Goal: Task Accomplishment & Management: Manage account settings

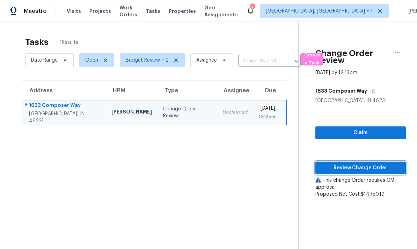
click at [357, 167] on span "Review Change Order" at bounding box center [360, 168] width 79 height 9
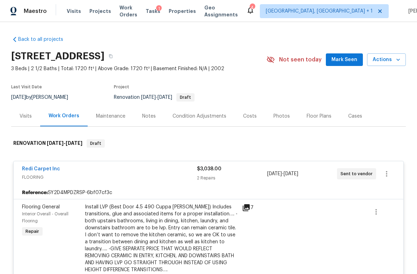
click at [248, 118] on div "Costs" at bounding box center [250, 116] width 14 height 7
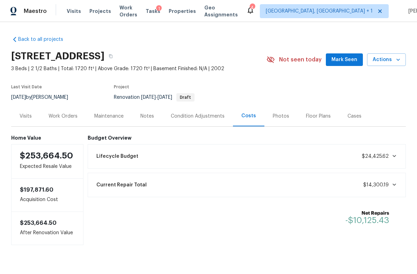
click at [71, 117] on div "Work Orders" at bounding box center [63, 116] width 29 height 7
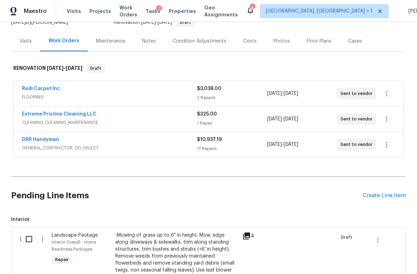
scroll to position [76, 0]
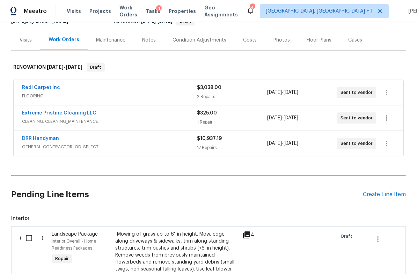
click at [95, 93] on span "FLOORING" at bounding box center [109, 95] width 175 height 7
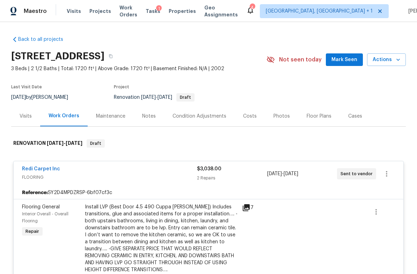
scroll to position [0, 0]
click at [151, 119] on div "Notes" at bounding box center [149, 116] width 14 height 7
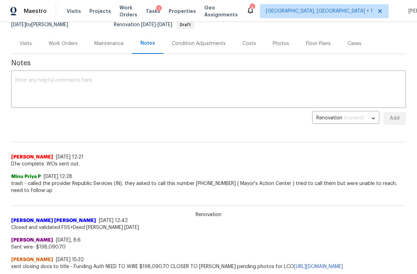
scroll to position [69, 0]
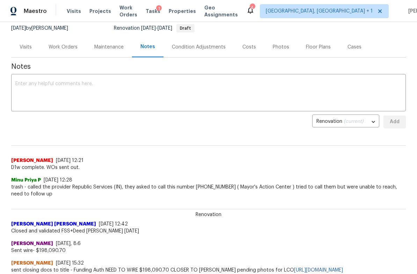
click at [28, 48] on div "Visits" at bounding box center [26, 47] width 12 height 7
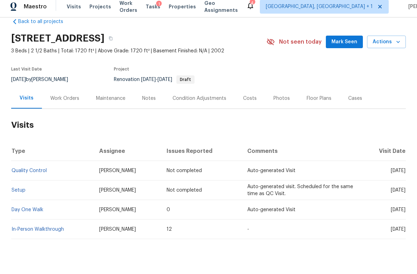
scroll to position [17, 0]
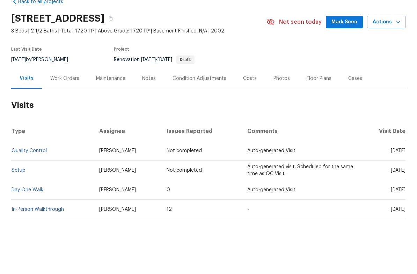
click at [46, 231] on link "In-Person Walkthrough" at bounding box center [38, 233] width 52 height 5
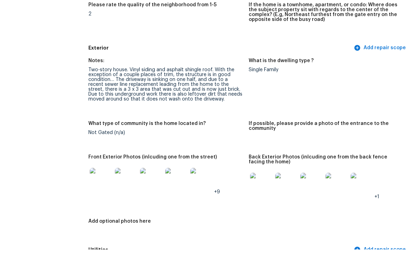
scroll to position [239, 0]
click at [105, 192] on img at bounding box center [101, 203] width 22 height 22
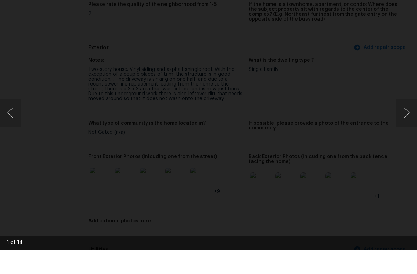
click at [408, 123] on button "Next image" at bounding box center [406, 137] width 21 height 28
click at [407, 123] on button "Next image" at bounding box center [406, 137] width 21 height 28
click at [406, 123] on button "Next image" at bounding box center [406, 137] width 21 height 28
click at [409, 123] on button "Next image" at bounding box center [406, 137] width 21 height 28
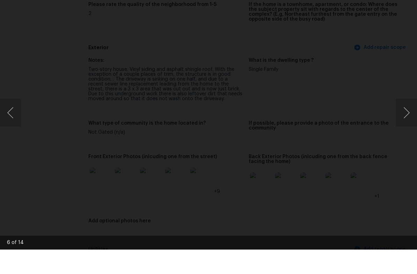
click at [410, 123] on button "Next image" at bounding box center [406, 137] width 21 height 28
click at [412, 123] on button "Next image" at bounding box center [406, 137] width 21 height 28
click at [407, 123] on button "Next image" at bounding box center [406, 137] width 21 height 28
click at [408, 123] on button "Next image" at bounding box center [406, 137] width 21 height 28
click at [407, 123] on button "Next image" at bounding box center [406, 137] width 21 height 28
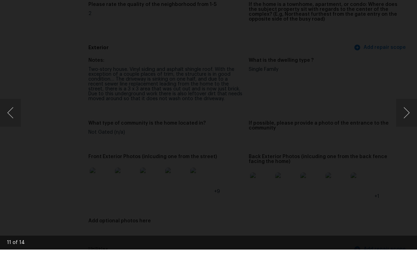
click at [409, 123] on button "Next image" at bounding box center [406, 137] width 21 height 28
click at [408, 123] on button "Next image" at bounding box center [406, 137] width 21 height 28
click at [407, 64] on div "Lightbox" at bounding box center [208, 137] width 417 height 274
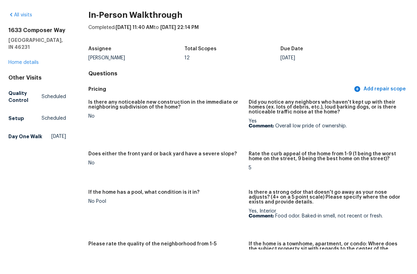
scroll to position [0, 0]
click at [35, 84] on link "Home details" at bounding box center [23, 86] width 30 height 5
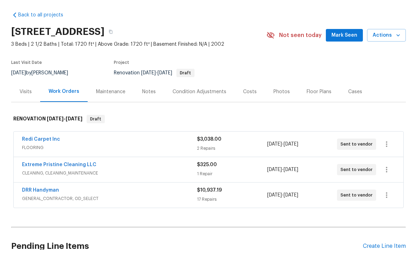
click at [118, 211] on div "DRR Handyman" at bounding box center [109, 215] width 175 height 8
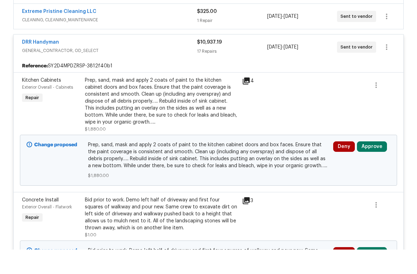
scroll to position [140, 0]
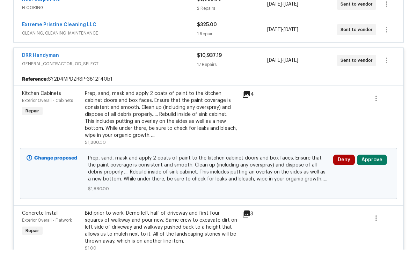
click at [246, 115] on icon at bounding box center [246, 118] width 7 height 7
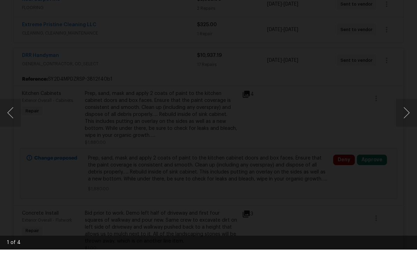
click at [412, 123] on button "Next image" at bounding box center [406, 137] width 21 height 28
click at [407, 123] on button "Next image" at bounding box center [406, 137] width 21 height 28
click at [410, 123] on button "Next image" at bounding box center [406, 137] width 21 height 28
click at [409, 123] on button "Next image" at bounding box center [406, 137] width 21 height 28
click at [408, 61] on div "Lightbox" at bounding box center [208, 137] width 417 height 274
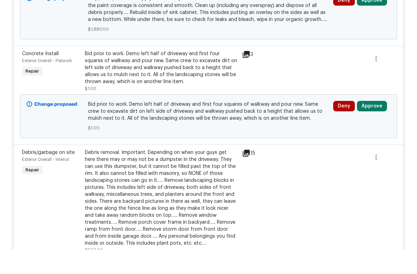
scroll to position [300, 0]
click at [369, 125] on button "Approve" at bounding box center [372, 130] width 30 height 10
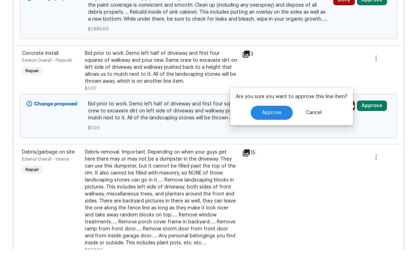
click at [275, 135] on span "Approve" at bounding box center [272, 137] width 20 height 5
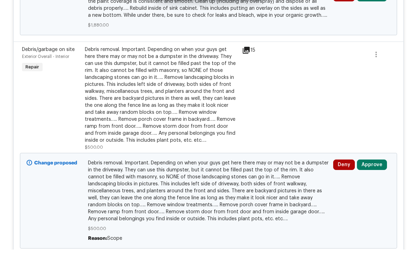
scroll to position [305, 0]
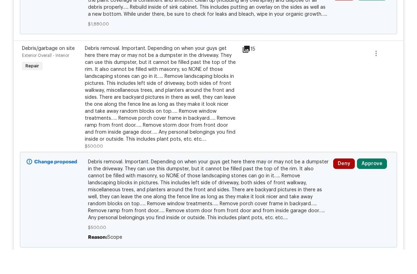
click at [371, 183] on button "Approve" at bounding box center [372, 188] width 30 height 10
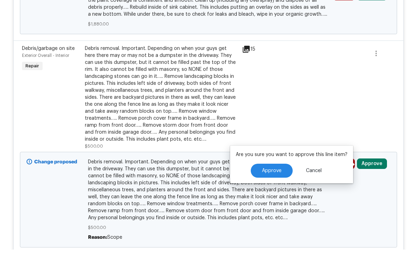
click at [274, 193] on span "Approve" at bounding box center [272, 195] width 20 height 5
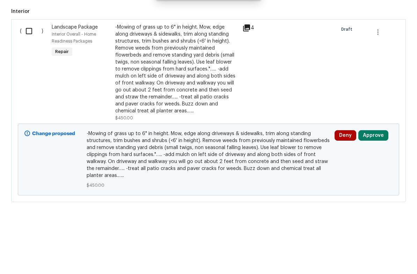
scroll to position [268, 0]
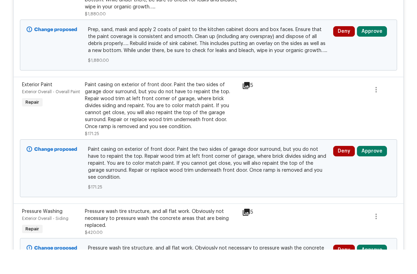
click at [372, 170] on button "Approve" at bounding box center [372, 175] width 30 height 10
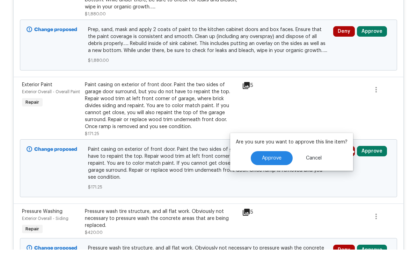
click at [276, 180] on span "Approve" at bounding box center [272, 182] width 20 height 5
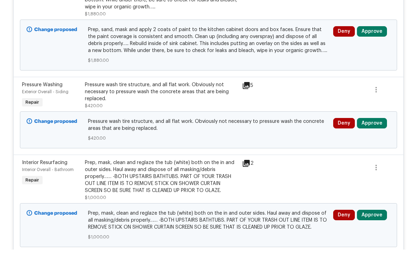
click at [375, 142] on button "Approve" at bounding box center [372, 147] width 30 height 10
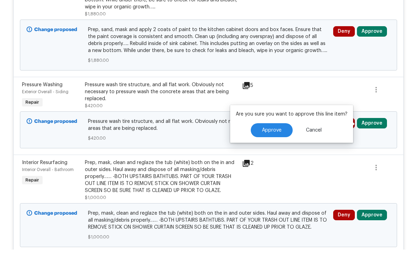
click at [279, 152] on span "Approve" at bounding box center [272, 154] width 20 height 5
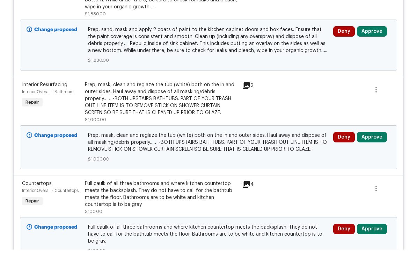
click at [371, 156] on button "Approve" at bounding box center [372, 161] width 30 height 10
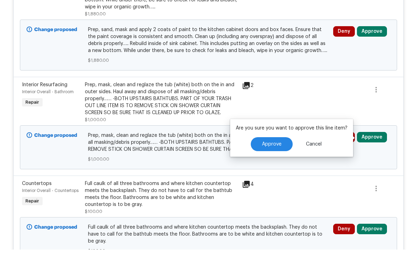
click at [275, 166] on span "Approve" at bounding box center [272, 168] width 20 height 5
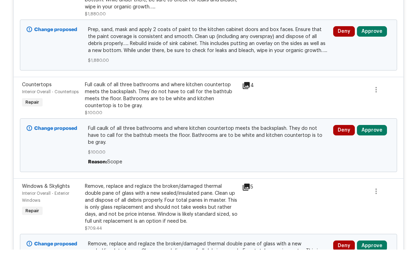
click at [370, 149] on button "Approve" at bounding box center [372, 154] width 30 height 10
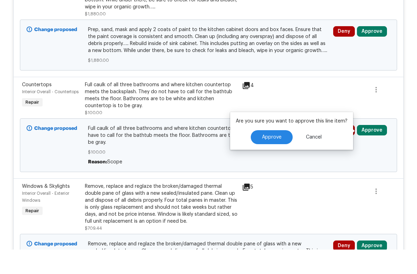
click at [274, 159] on span "Approve" at bounding box center [272, 161] width 20 height 5
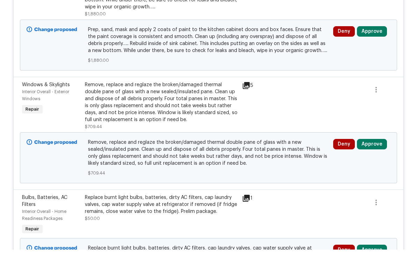
click at [246, 106] on icon at bounding box center [246, 109] width 7 height 7
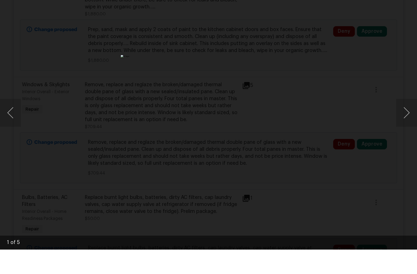
click at [412, 123] on button "Next image" at bounding box center [406, 137] width 21 height 28
click at [410, 123] on button "Next image" at bounding box center [406, 137] width 21 height 28
click at [408, 123] on button "Next image" at bounding box center [406, 137] width 21 height 28
click at [410, 123] on button "Next image" at bounding box center [406, 137] width 21 height 28
click at [412, 123] on button "Next image" at bounding box center [406, 137] width 21 height 28
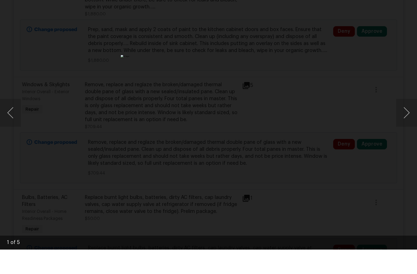
click at [404, 46] on div "Lightbox" at bounding box center [208, 137] width 417 height 274
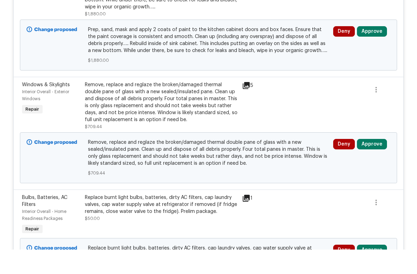
click at [372, 163] on button "Approve" at bounding box center [372, 168] width 30 height 10
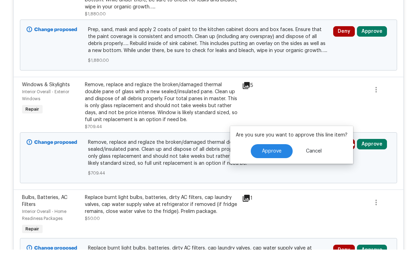
click at [277, 173] on span "Approve" at bounding box center [272, 175] width 20 height 5
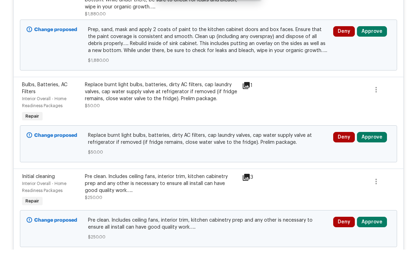
click at [371, 156] on button "Approve" at bounding box center [372, 161] width 30 height 10
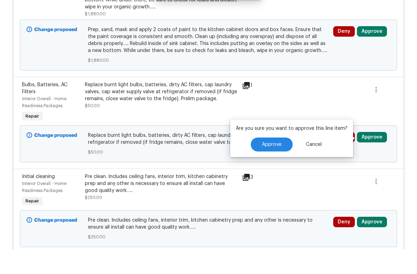
click at [276, 166] on span "Approve" at bounding box center [272, 168] width 20 height 5
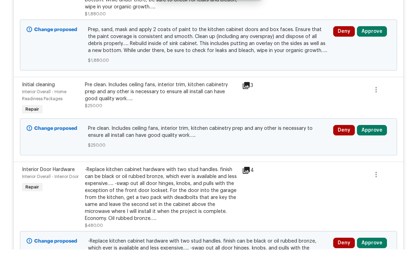
click at [373, 149] on button "Approve" at bounding box center [372, 154] width 30 height 10
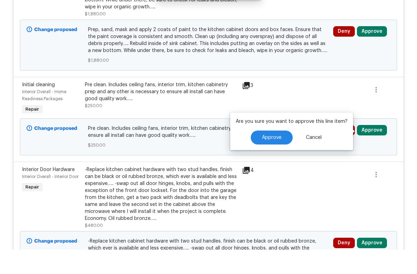
click at [273, 159] on span "Approve" at bounding box center [272, 161] width 20 height 5
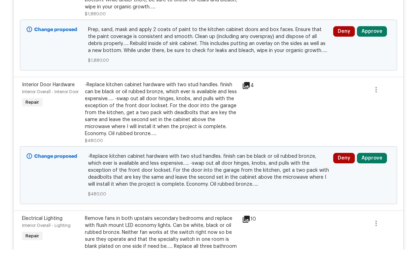
click at [369, 177] on button "Approve" at bounding box center [372, 182] width 30 height 10
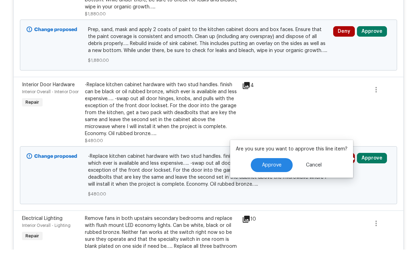
click at [271, 182] on button "Approve" at bounding box center [272, 189] width 42 height 14
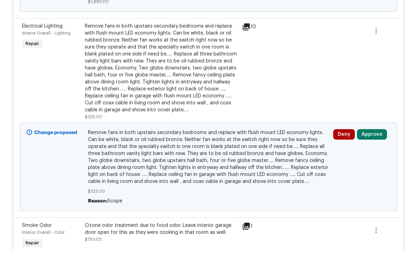
scroll to position [328, 0]
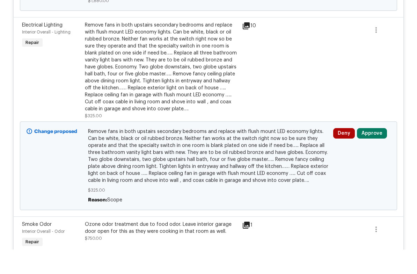
click at [374, 152] on button "Approve" at bounding box center [372, 157] width 30 height 10
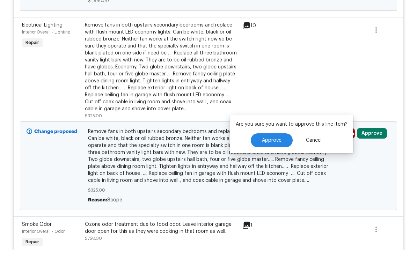
click at [274, 162] on span "Approve" at bounding box center [272, 164] width 20 height 5
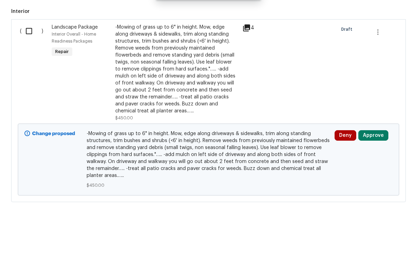
scroll to position [268, 0]
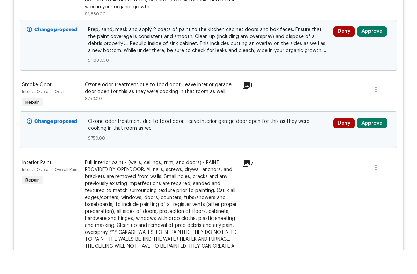
click at [373, 142] on button "Approve" at bounding box center [372, 147] width 30 height 10
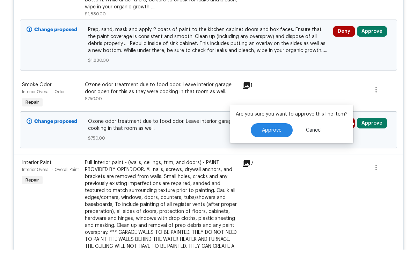
click at [271, 148] on button "Approve" at bounding box center [272, 155] width 42 height 14
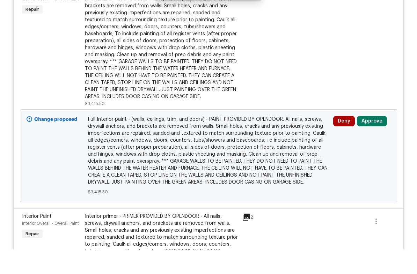
scroll to position [364, 0]
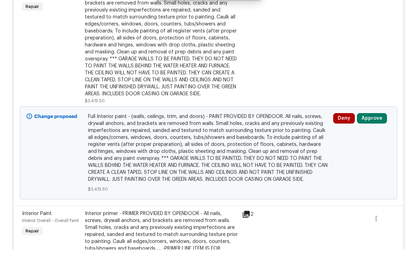
click at [371, 137] on button "Approve" at bounding box center [372, 142] width 30 height 10
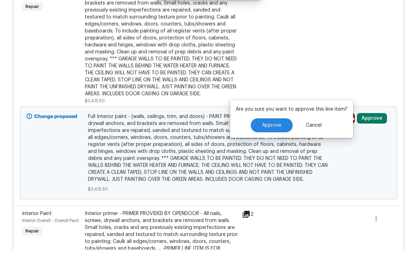
click at [275, 147] on span "Approve" at bounding box center [272, 149] width 20 height 5
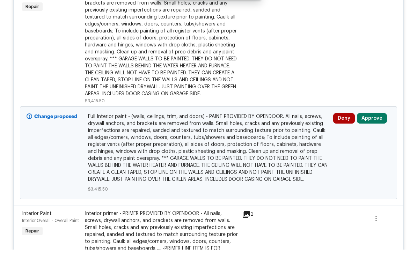
scroll to position [268, 0]
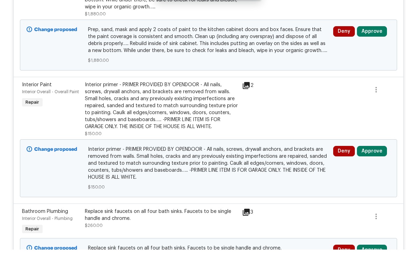
click at [373, 170] on button "Approve" at bounding box center [372, 175] width 30 height 10
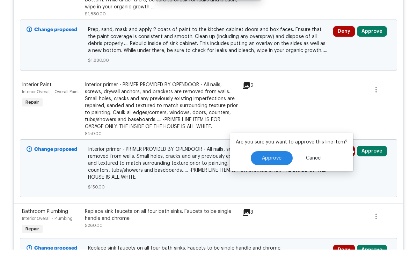
click at [276, 180] on span "Approve" at bounding box center [272, 182] width 20 height 5
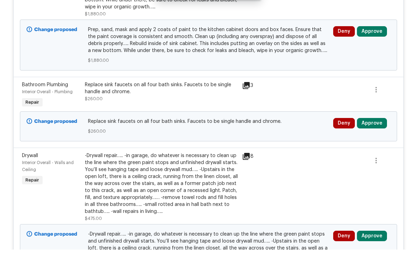
click at [369, 142] on button "Approve" at bounding box center [372, 147] width 30 height 10
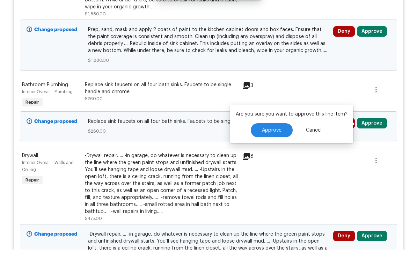
click at [277, 152] on span "Approve" at bounding box center [272, 154] width 20 height 5
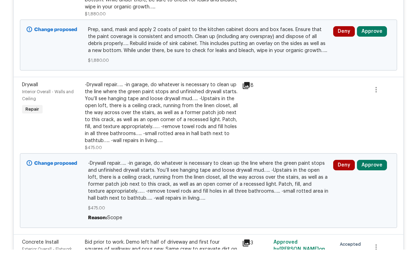
click at [248, 106] on icon at bounding box center [246, 109] width 7 height 7
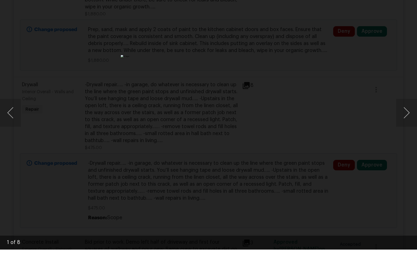
click at [412, 123] on button "Next image" at bounding box center [406, 137] width 21 height 28
click at [411, 123] on button "Next image" at bounding box center [406, 137] width 21 height 28
click at [412, 123] on button "Next image" at bounding box center [406, 137] width 21 height 28
click at [413, 123] on button "Next image" at bounding box center [406, 137] width 21 height 28
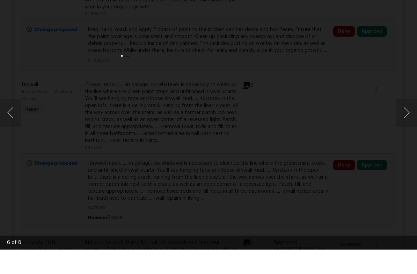
click at [411, 123] on button "Next image" at bounding box center [406, 137] width 21 height 28
click at [412, 123] on button "Next image" at bounding box center [406, 137] width 21 height 28
click at [412, 39] on div "Lightbox" at bounding box center [208, 137] width 417 height 274
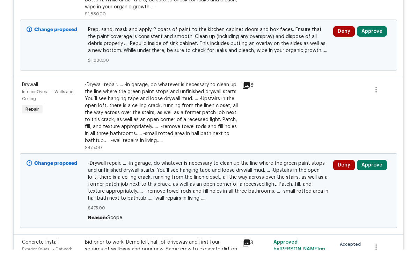
click at [369, 184] on button "Approve" at bounding box center [372, 189] width 30 height 10
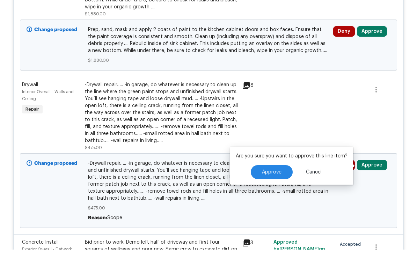
click at [272, 194] on span "Approve" at bounding box center [272, 196] width 20 height 5
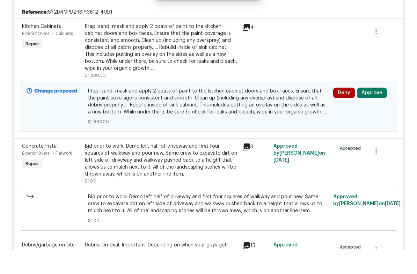
scroll to position [195, 0]
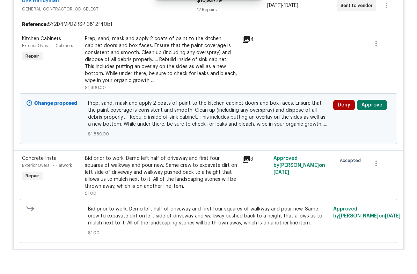
click at [373, 124] on button "Approve" at bounding box center [372, 129] width 30 height 10
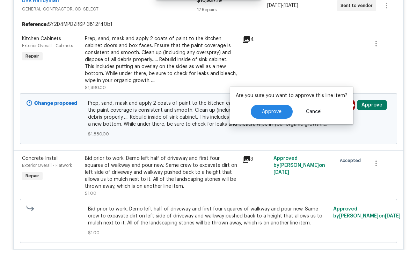
click at [278, 129] on button "Approve" at bounding box center [272, 136] width 42 height 14
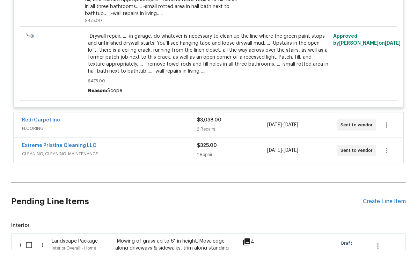
scroll to position [2183, 0]
click at [106, 141] on div "Redi Carpet Inc" at bounding box center [109, 145] width 175 height 8
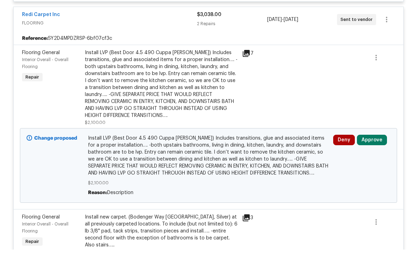
scroll to position [2289, 0]
click at [247, 74] on icon at bounding box center [246, 77] width 7 height 7
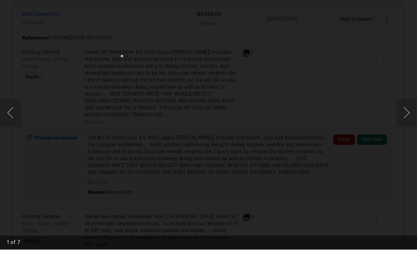
click at [412, 123] on button "Next image" at bounding box center [406, 137] width 21 height 28
click at [413, 123] on button "Next image" at bounding box center [406, 137] width 21 height 28
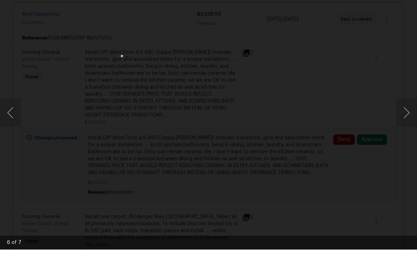
click at [413, 123] on button "Next image" at bounding box center [406, 137] width 21 height 28
click at [405, 75] on div "Lightbox" at bounding box center [208, 137] width 417 height 274
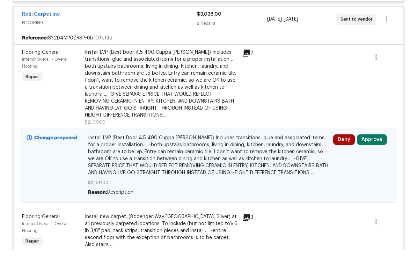
click at [371, 159] on button "Approve" at bounding box center [372, 164] width 30 height 10
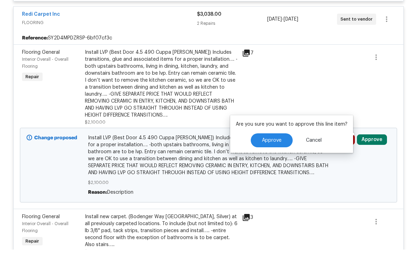
click at [269, 162] on span "Approve" at bounding box center [272, 164] width 20 height 5
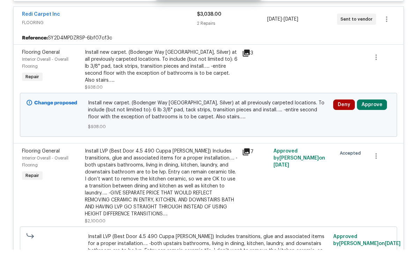
click at [371, 124] on button "Approve" at bounding box center [372, 129] width 30 height 10
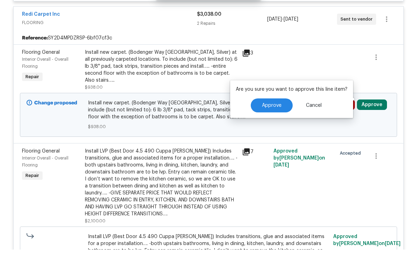
click at [273, 127] on span "Approve" at bounding box center [272, 129] width 20 height 5
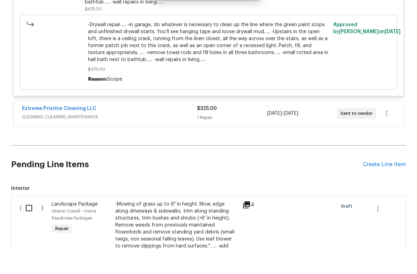
scroll to position [2502, 0]
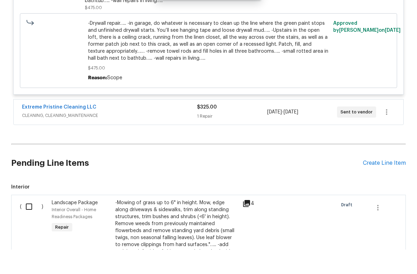
click at [122, 128] on div "Extreme Pristine Cleaning LLC" at bounding box center [109, 132] width 175 height 8
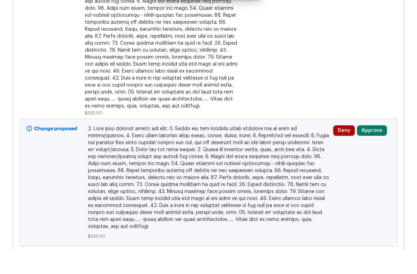
scroll to position [2696, 0]
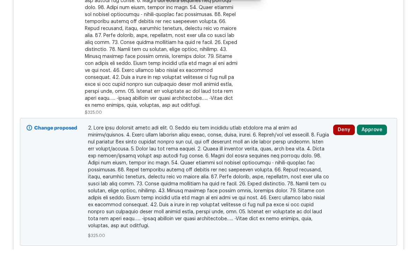
click at [372, 149] on button "Approve" at bounding box center [372, 154] width 30 height 10
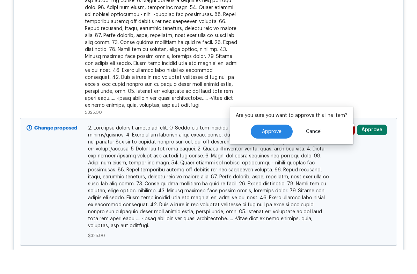
click at [272, 154] on span "Approve" at bounding box center [272, 156] width 20 height 5
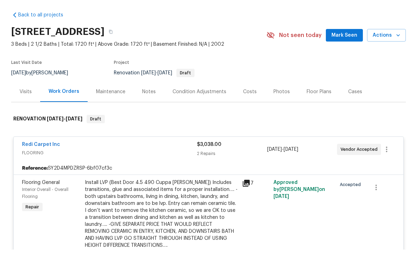
scroll to position [0, 0]
click at [95, 165] on div "Redi Carpet Inc" at bounding box center [109, 169] width 175 height 8
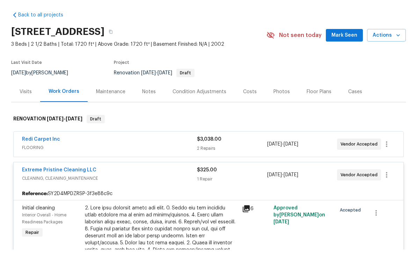
click at [128, 191] on div "Extreme Pristine Cleaning LLC" at bounding box center [109, 195] width 175 height 8
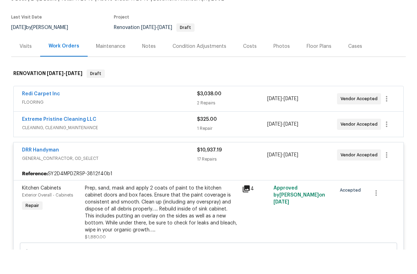
scroll to position [69, 0]
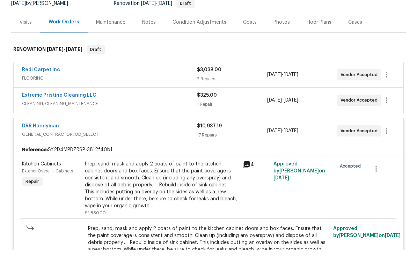
click at [121, 155] on span "GENERAL_CONTRACTOR, OD_SELECT" at bounding box center [109, 158] width 175 height 7
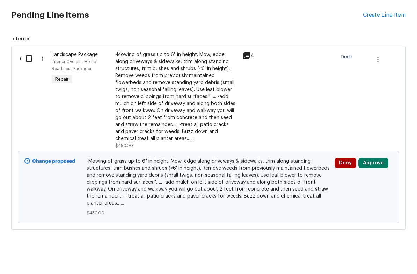
scroll to position [233, 0]
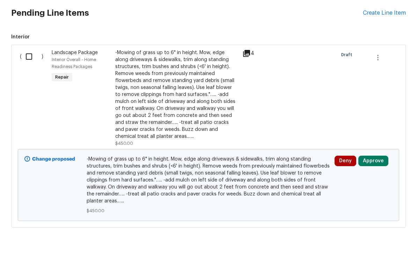
click at [374, 180] on button "Approve" at bounding box center [373, 185] width 30 height 10
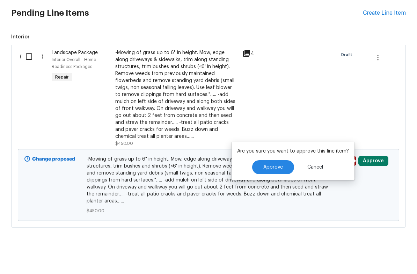
click at [275, 189] on span "Approve" at bounding box center [273, 191] width 20 height 5
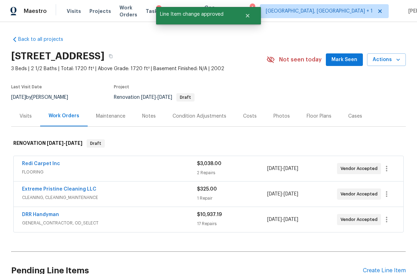
scroll to position [0, 0]
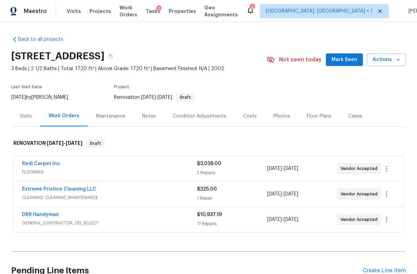
click at [146, 118] on div "Notes" at bounding box center [149, 116] width 14 height 7
